Goal: Transaction & Acquisition: Purchase product/service

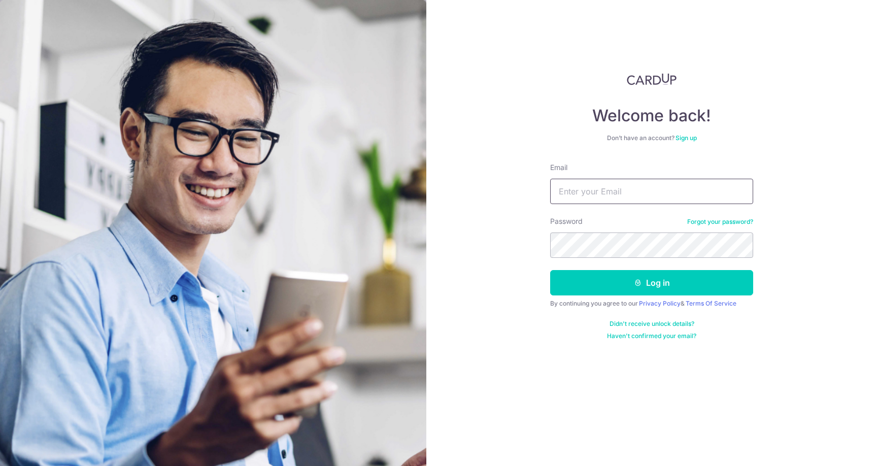
click at [627, 193] on input "Email" at bounding box center [651, 191] width 203 height 25
type input "[EMAIL_ADDRESS][DOMAIN_NAME]"
click at [550, 270] on button "Log in" at bounding box center [651, 282] width 203 height 25
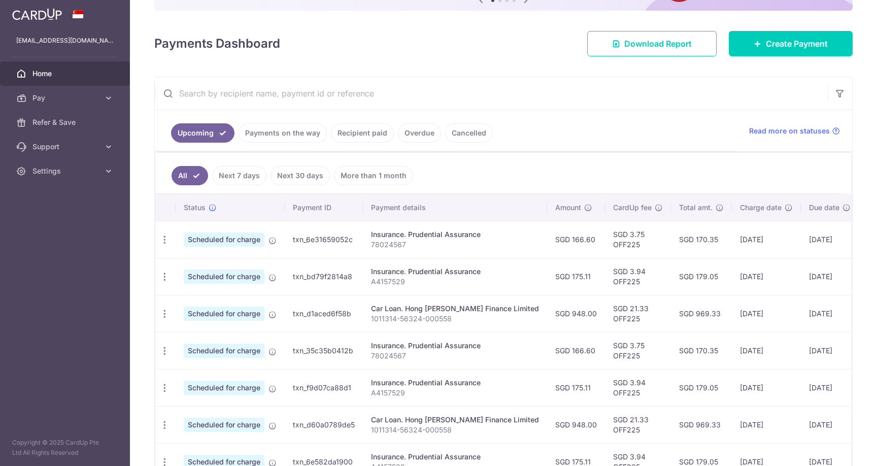
scroll to position [319, 0]
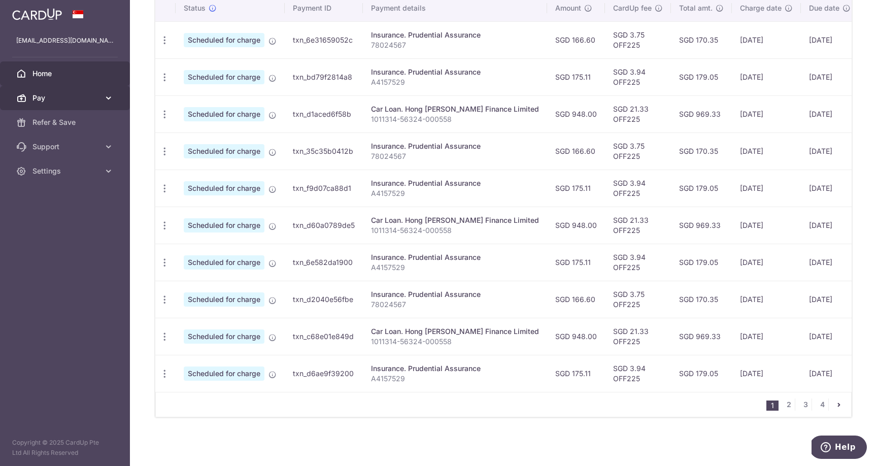
click at [107, 99] on icon at bounding box center [109, 98] width 10 height 10
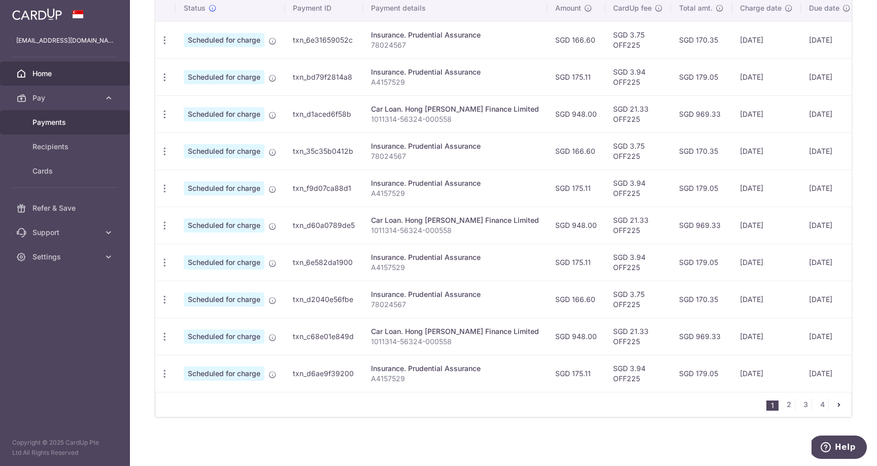
click at [59, 124] on span "Payments" at bounding box center [65, 122] width 67 height 10
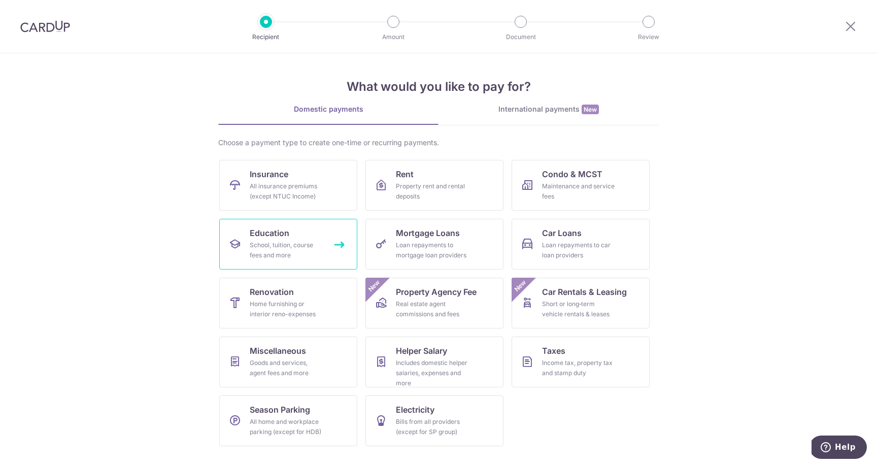
click at [287, 251] on div "School, tuition, course fees and more" at bounding box center [286, 250] width 73 height 20
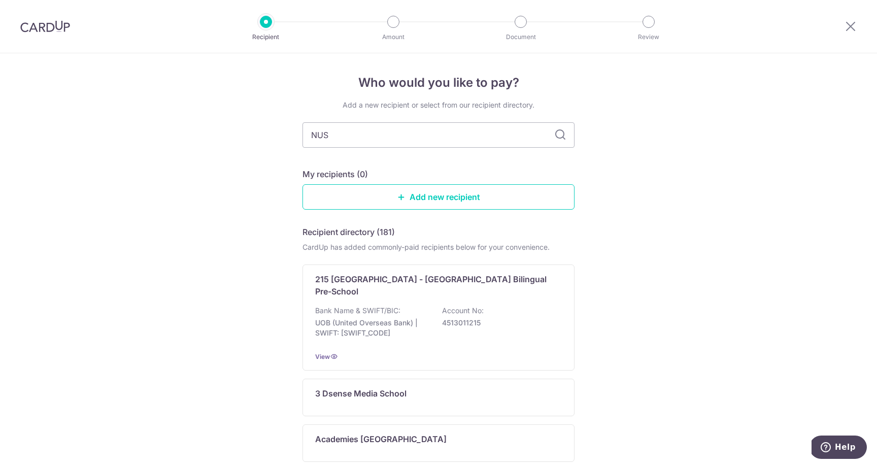
type input "NUS"
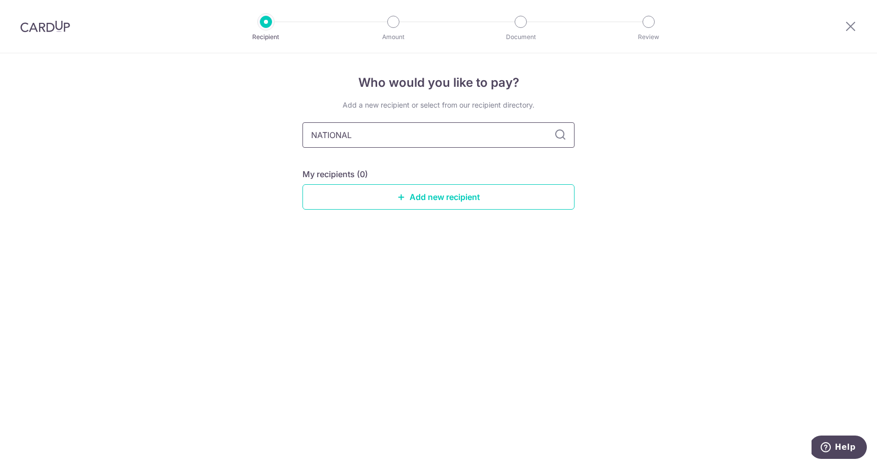
type input "NATIONAL"
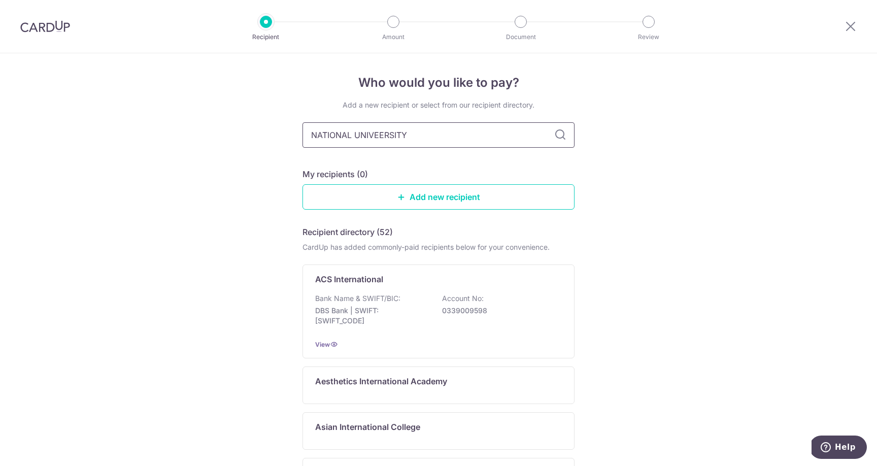
type input "NATIONAL UNIVEERSITY"
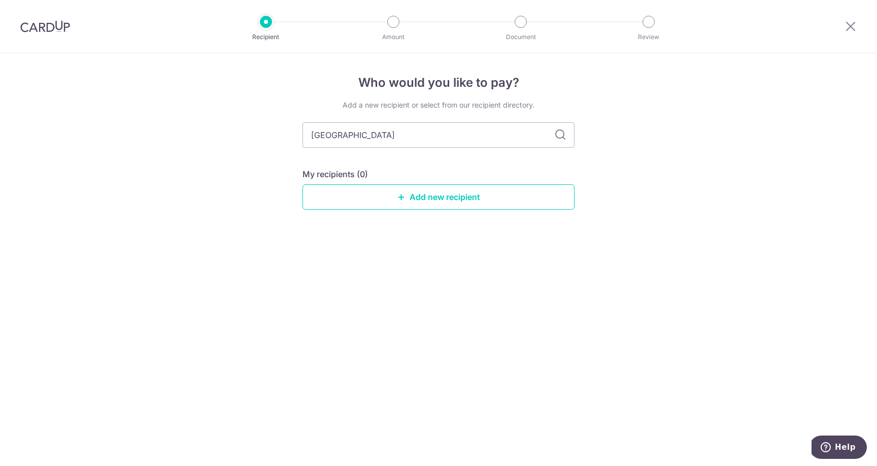
type input "NATIONAL UNIVERSITY"
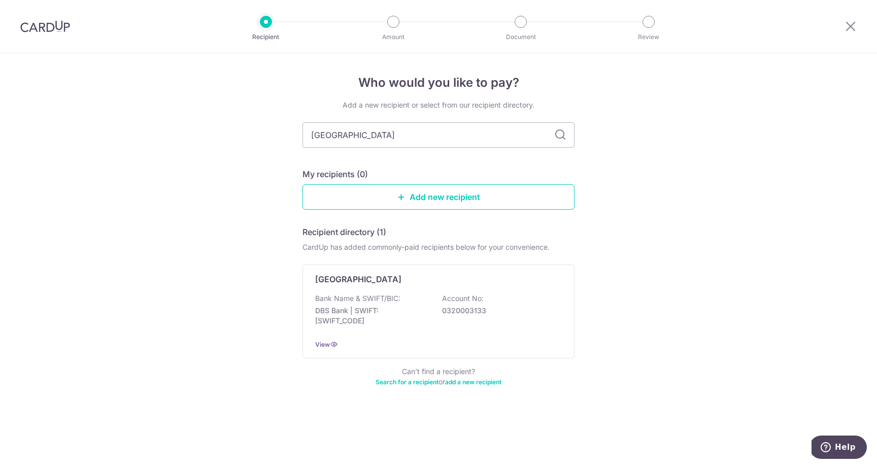
click at [455, 306] on p "0320003133" at bounding box center [499, 311] width 114 height 10
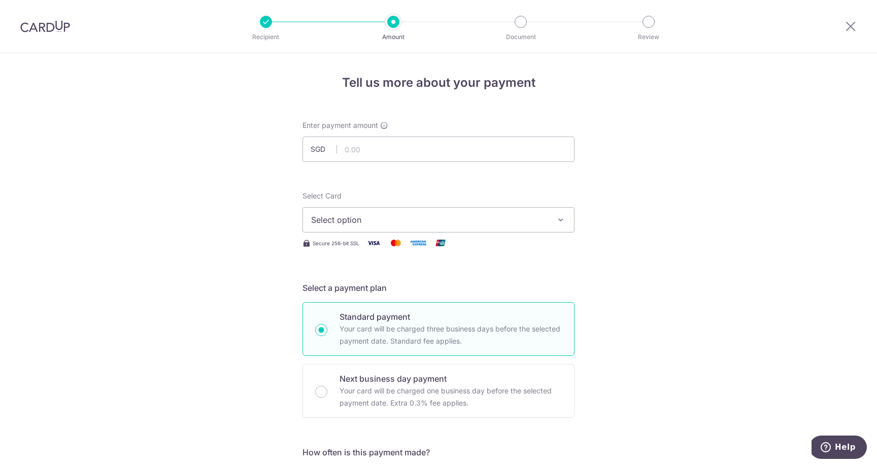
click at [401, 126] on div "Enter payment amount SGD" at bounding box center [438, 141] width 272 height 42
click at [401, 148] on input "text" at bounding box center [438, 149] width 272 height 25
type input "3,000.00"
click at [411, 223] on span "Select option" at bounding box center [429, 220] width 237 height 12
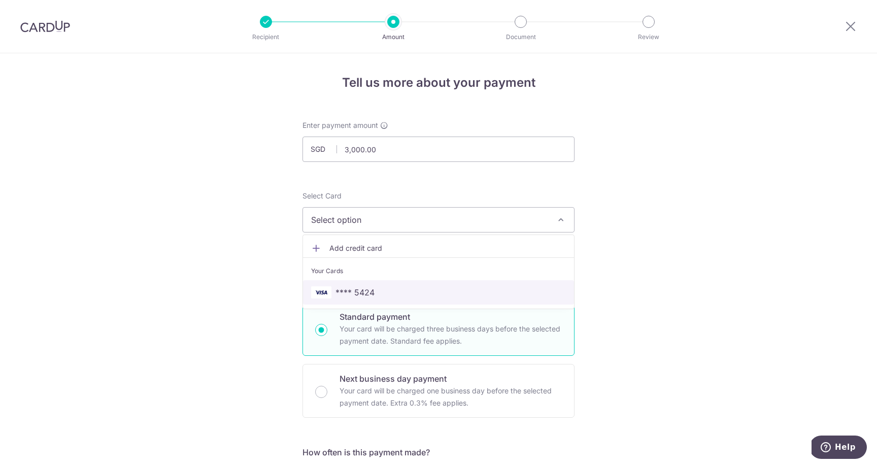
click at [387, 292] on span "**** 5424" at bounding box center [438, 292] width 255 height 12
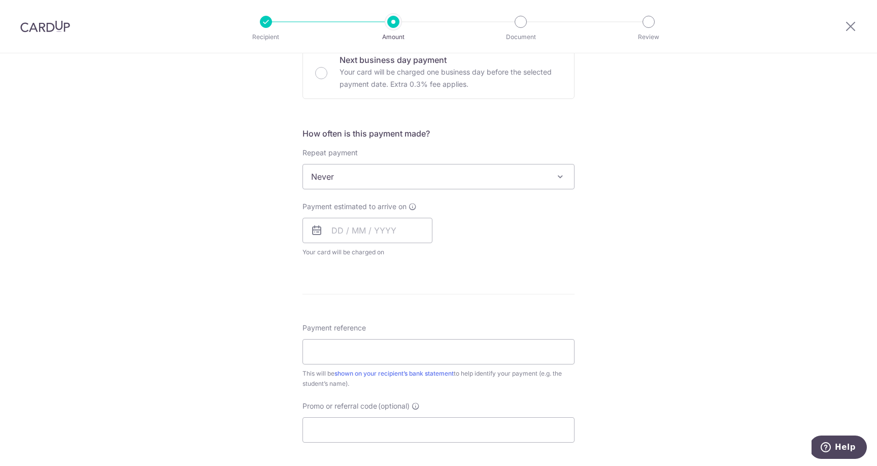
scroll to position [306, 0]
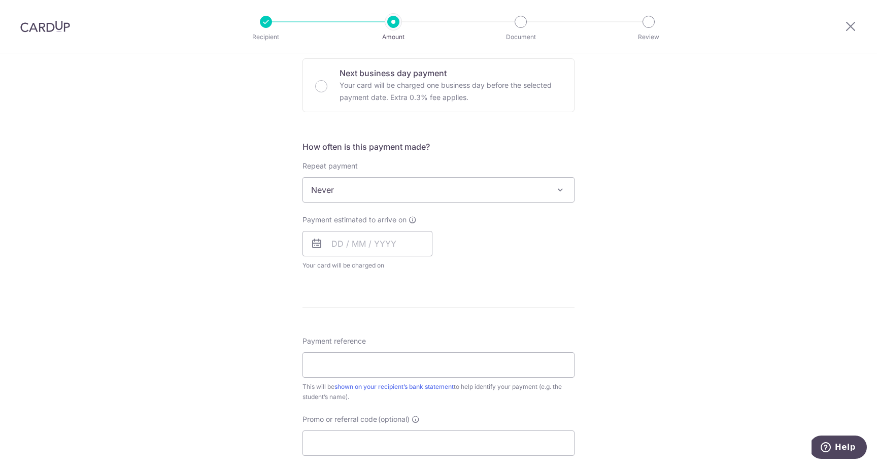
click at [412, 189] on span "Never" at bounding box center [438, 190] width 271 height 24
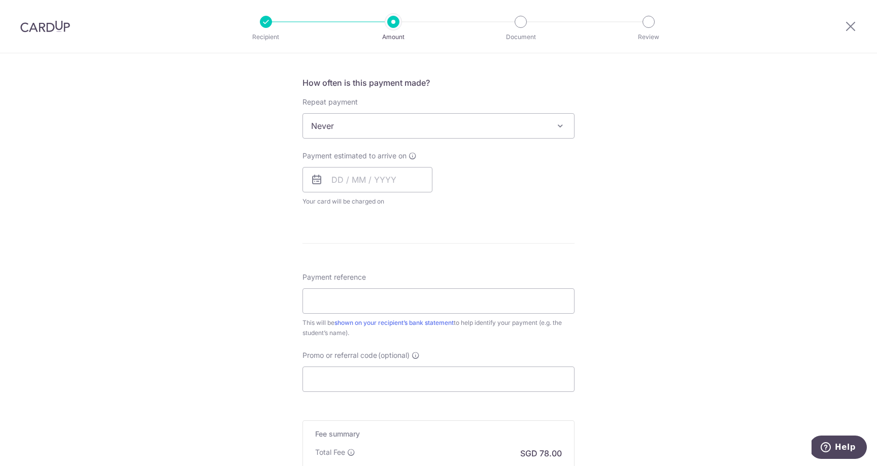
scroll to position [407, 0]
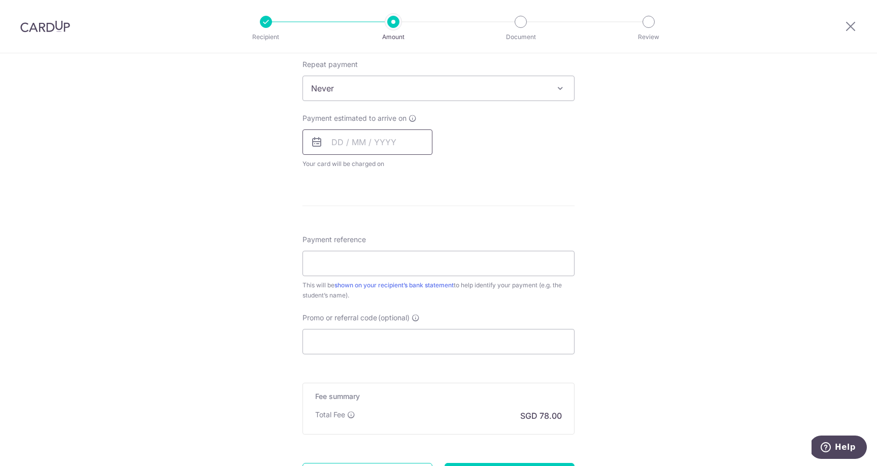
click at [347, 138] on input "text" at bounding box center [367, 141] width 130 height 25
click at [619, 241] on div "Tell us more about your payment Enter payment amount SGD 3,000.00 3000.00 Selec…" at bounding box center [438, 105] width 877 height 918
click at [331, 144] on input "text" at bounding box center [367, 141] width 130 height 25
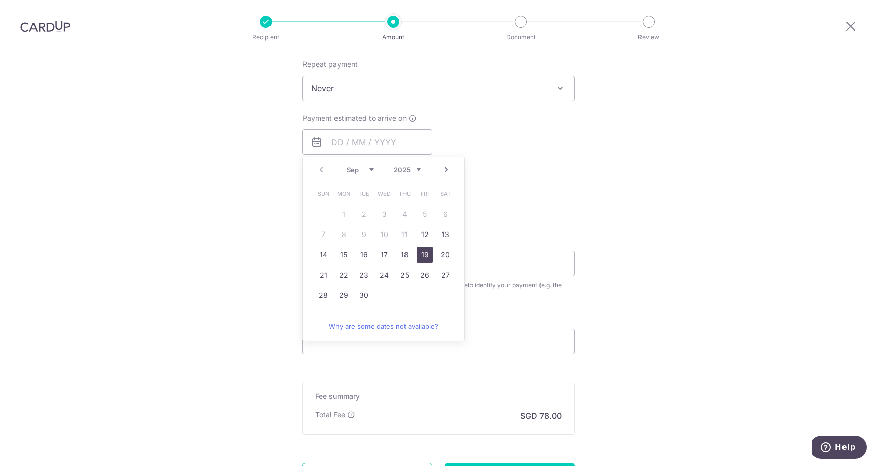
click at [419, 259] on link "19" at bounding box center [425, 255] width 16 height 16
type input "[DATE]"
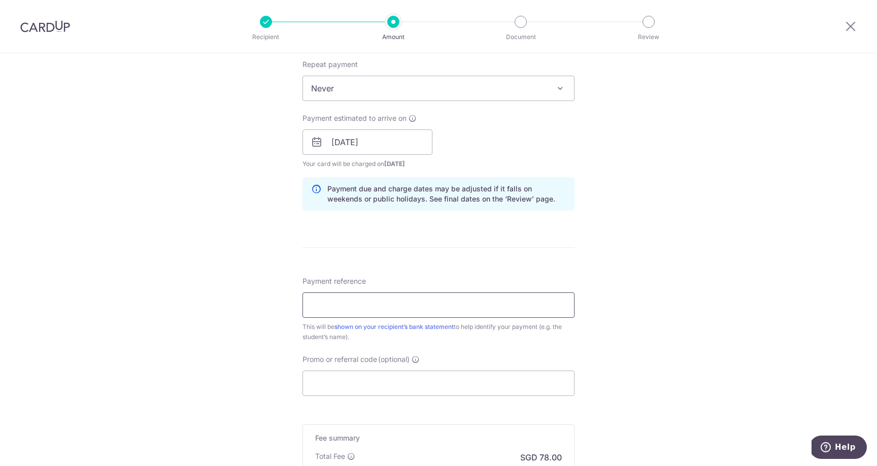
click at [418, 305] on input "Payment reference" at bounding box center [438, 304] width 272 height 25
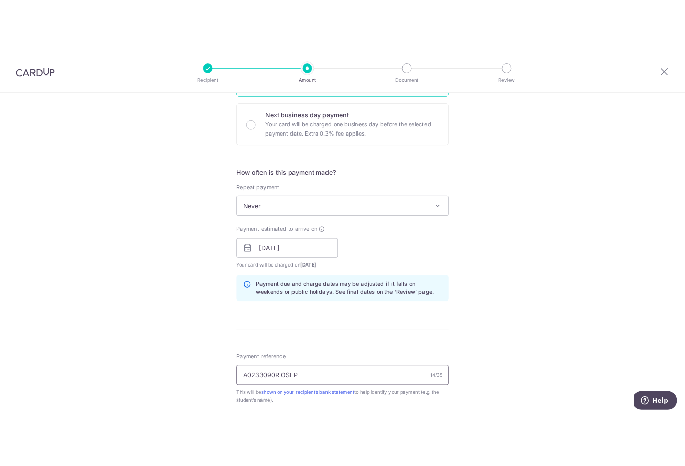
scroll to position [547, 0]
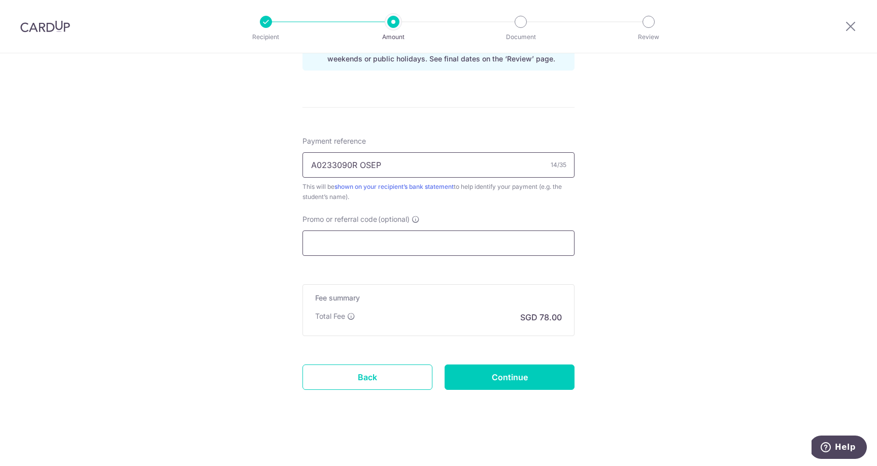
type input "A0233090R OSEP"
click at [373, 246] on input "Promo or referral code (optional)" at bounding box center [438, 242] width 272 height 25
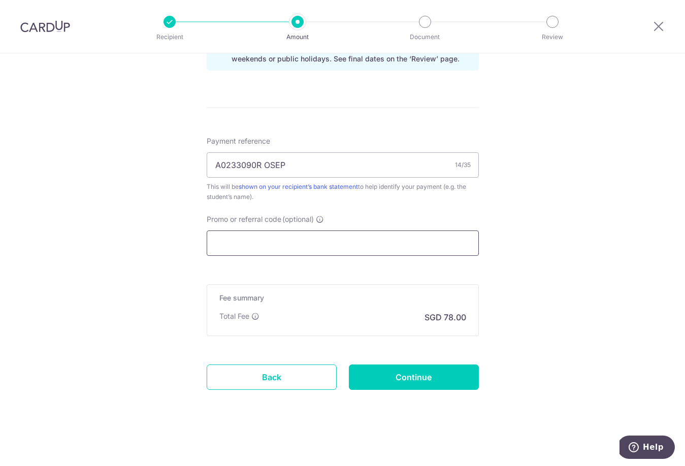
paste input "OFF225"
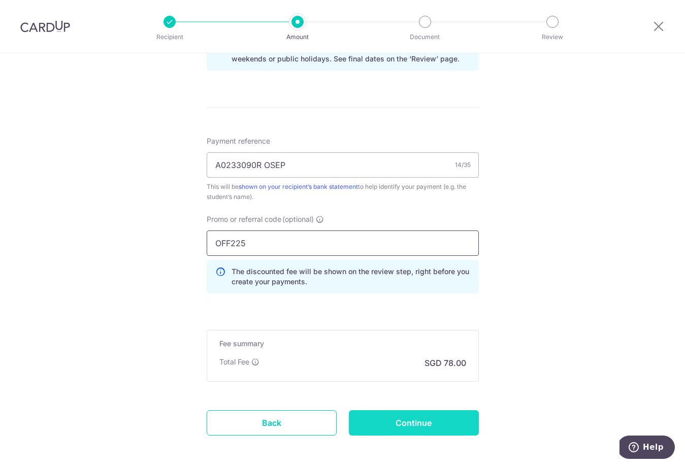
type input "OFF225"
click at [438, 417] on input "Continue" at bounding box center [414, 422] width 130 height 25
type input "Create Schedule"
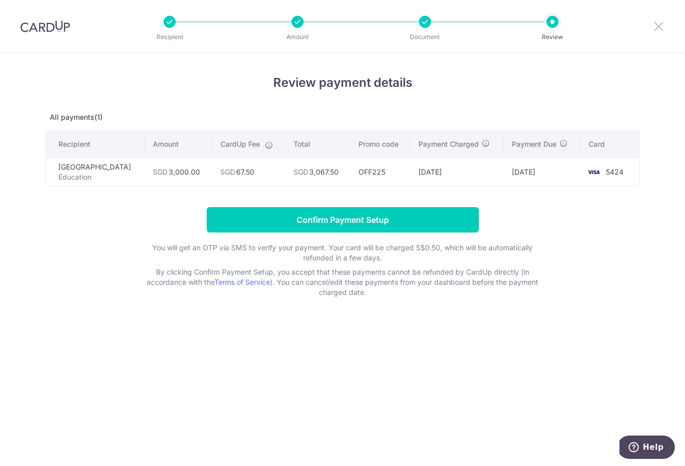
click at [652, 27] on icon at bounding box center [658, 26] width 12 height 13
click at [668, 32] on div at bounding box center [658, 26] width 53 height 53
click at [661, 31] on icon at bounding box center [658, 26] width 12 height 13
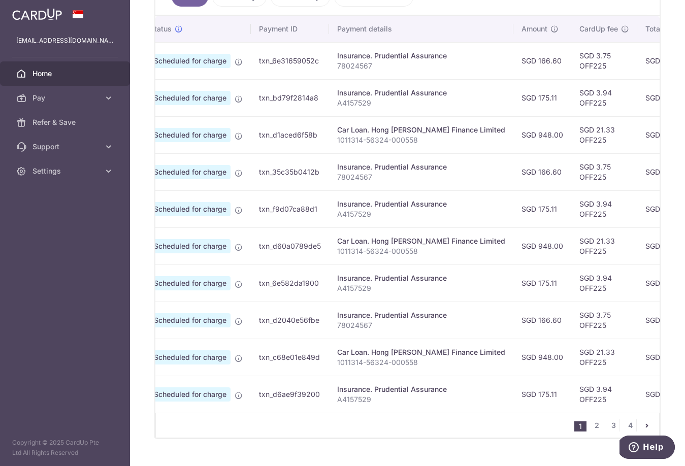
scroll to position [0, 38]
